Goal: Task Accomplishment & Management: Manage account settings

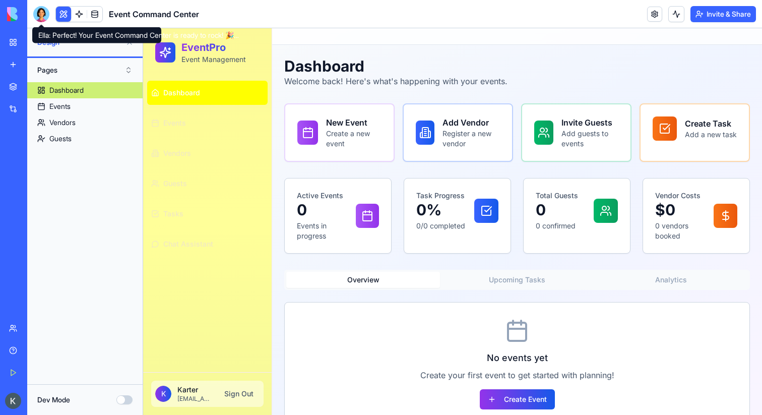
click at [41, 8] on div at bounding box center [41, 14] width 16 height 16
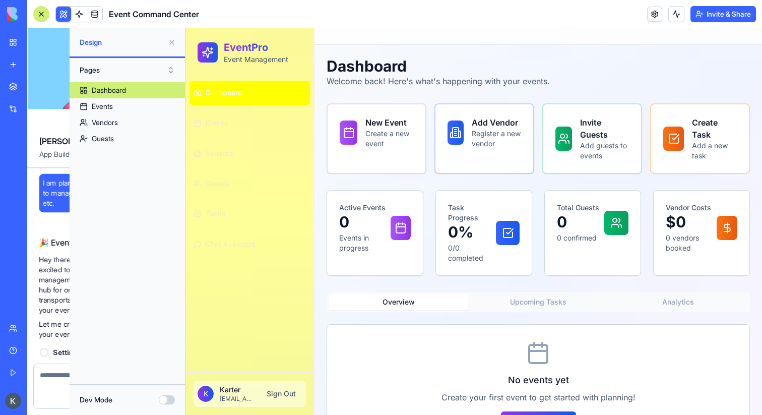
scroll to position [385, 0]
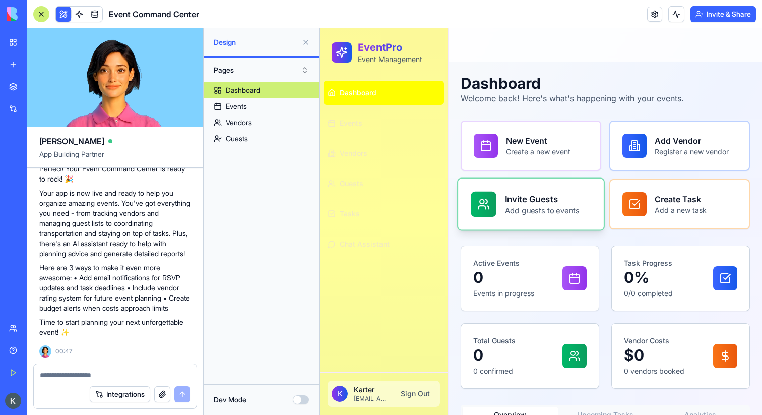
click at [587, 199] on div "Invite Guests Add guests to events" at bounding box center [531, 204] width 120 height 25
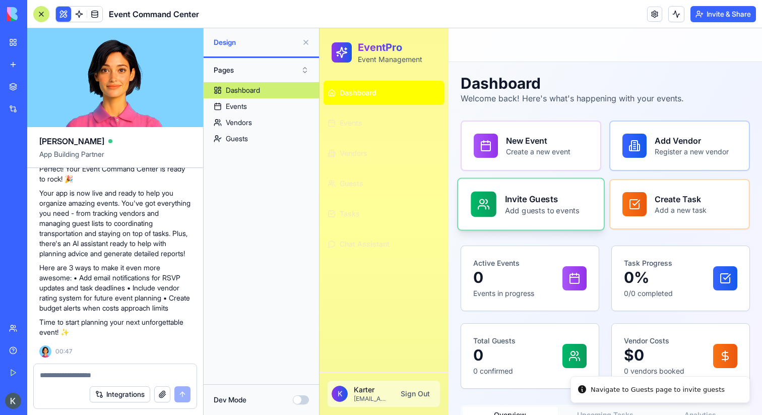
click at [587, 199] on div "Invite Guests Add guests to events" at bounding box center [531, 204] width 120 height 25
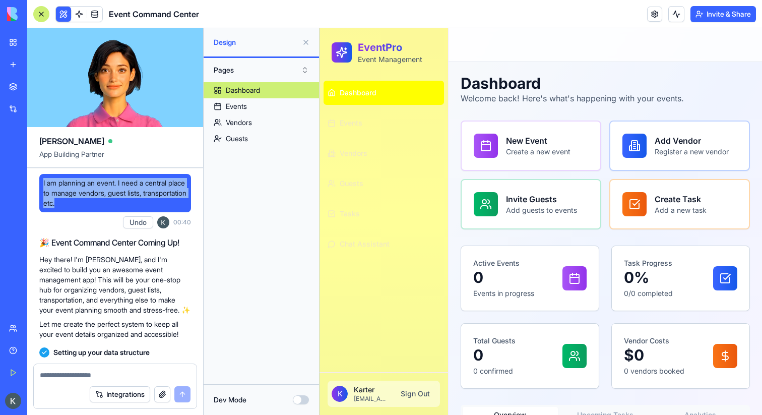
drag, startPoint x: 43, startPoint y: 182, endPoint x: 121, endPoint y: 205, distance: 81.7
click at [121, 205] on div "I am planning an event. I need a central place to manage vendors, guest lists, …" at bounding box center [115, 193] width 152 height 38
copy span "I am planning an event. I need a central place to manage vendors, guest lists, …"
click at [77, 203] on span "I am planning an event. I need a central place to manage vendors, guest lists, …" at bounding box center [115, 193] width 144 height 30
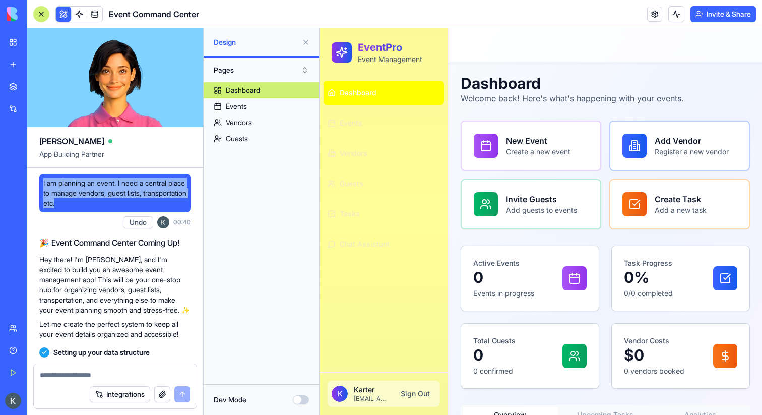
drag, startPoint x: 108, startPoint y: 203, endPoint x: 31, endPoint y: 183, distance: 80.1
copy span "I am planning an event. I need a central place to manage vendors, guest lists, …"
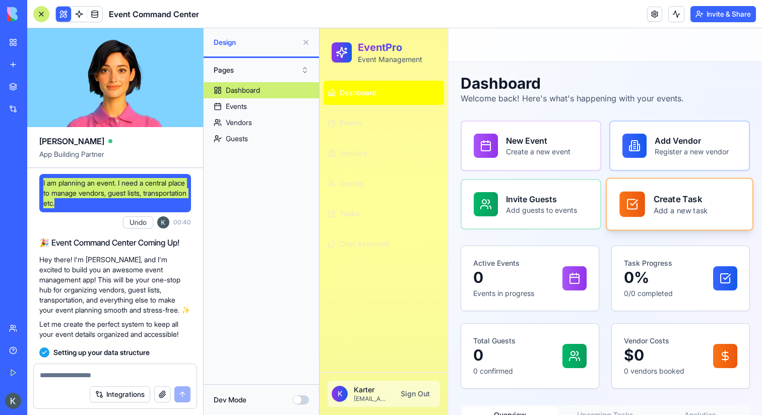
click at [710, 220] on div "Create Task Add a new task" at bounding box center [680, 204] width 146 height 51
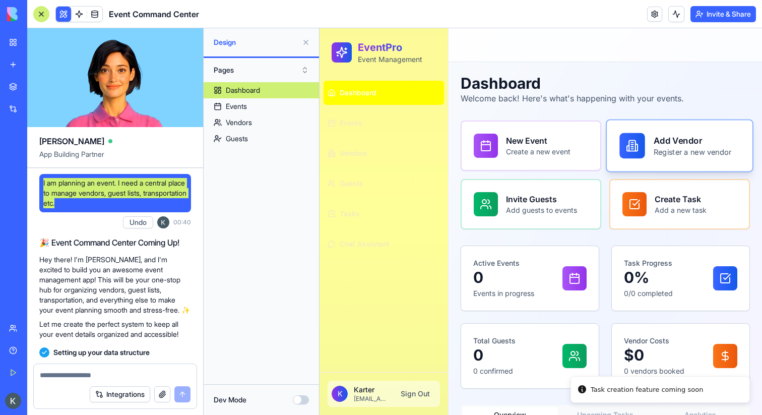
click at [654, 141] on h3 "Add Vendor" at bounding box center [693, 140] width 78 height 13
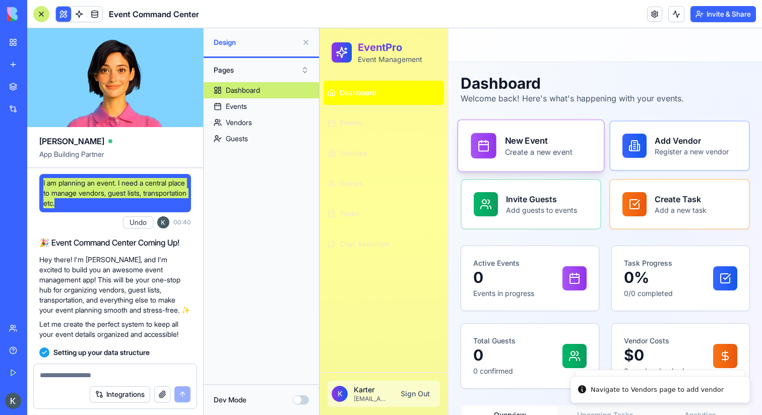
click at [584, 154] on div "New Event Create a new event" at bounding box center [531, 145] width 120 height 25
click at [601, 235] on div "Dashboard Welcome back! Here's what's happening with your events. New Event Cre…" at bounding box center [605, 317] width 289 height 487
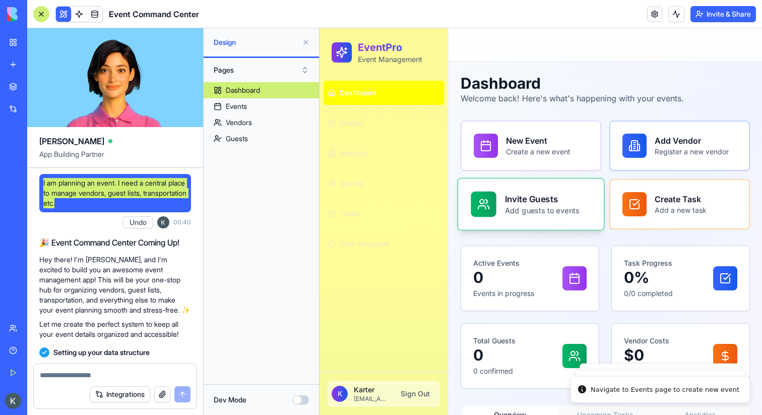
click at [601, 218] on div "Invite Guests Add guests to events" at bounding box center [531, 204] width 146 height 51
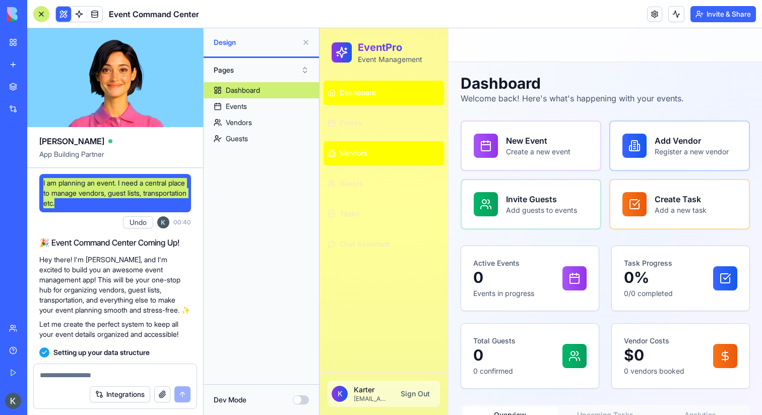
click at [394, 153] on link "Vendors" at bounding box center [384, 153] width 121 height 24
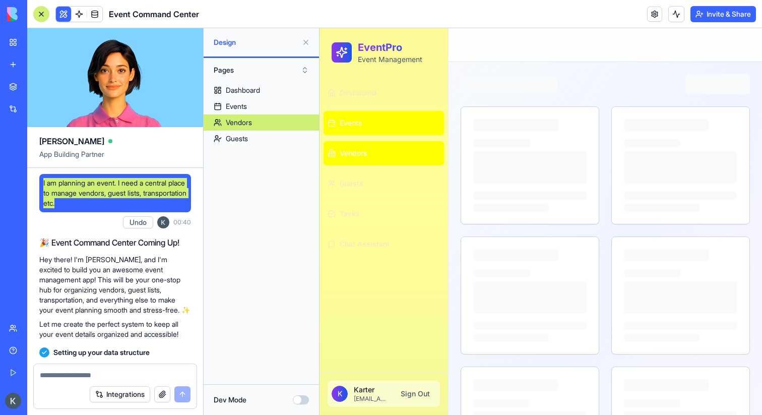
click at [392, 127] on link "Events" at bounding box center [384, 123] width 121 height 24
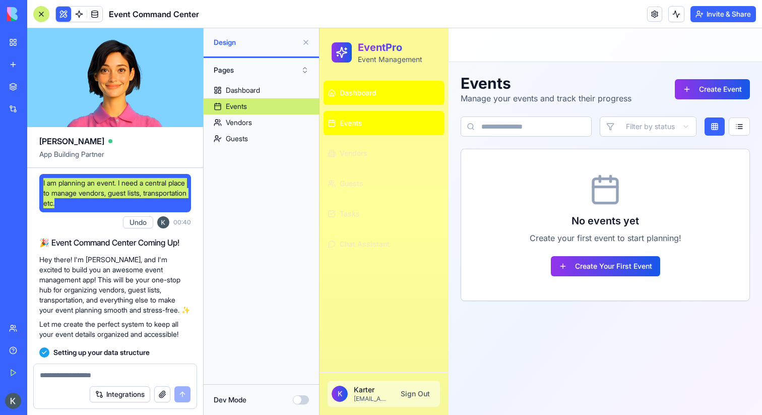
click at [392, 94] on link "Dashboard" at bounding box center [384, 93] width 121 height 24
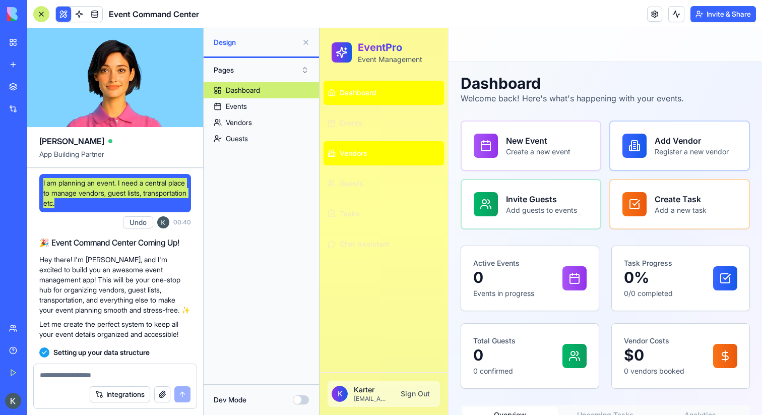
click at [392, 143] on link "Vendors" at bounding box center [384, 153] width 121 height 24
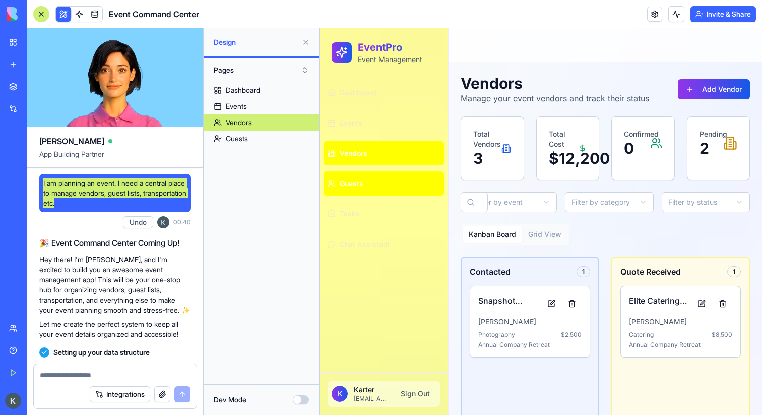
click at [392, 178] on link "Guests" at bounding box center [384, 183] width 121 height 24
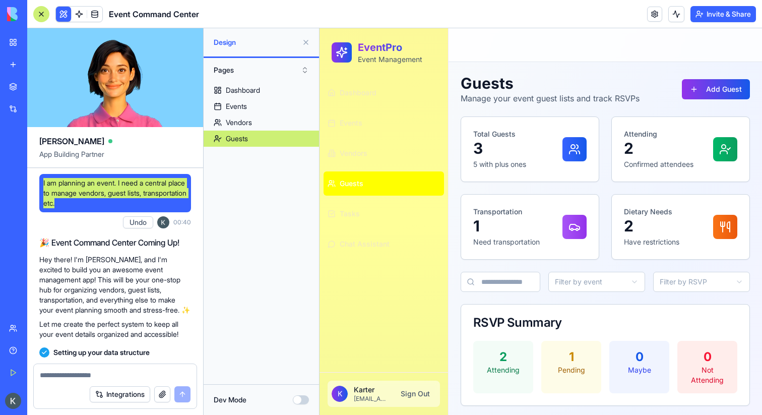
click at [392, 192] on link "Guests" at bounding box center [384, 183] width 121 height 24
